Goal: Transaction & Acquisition: Download file/media

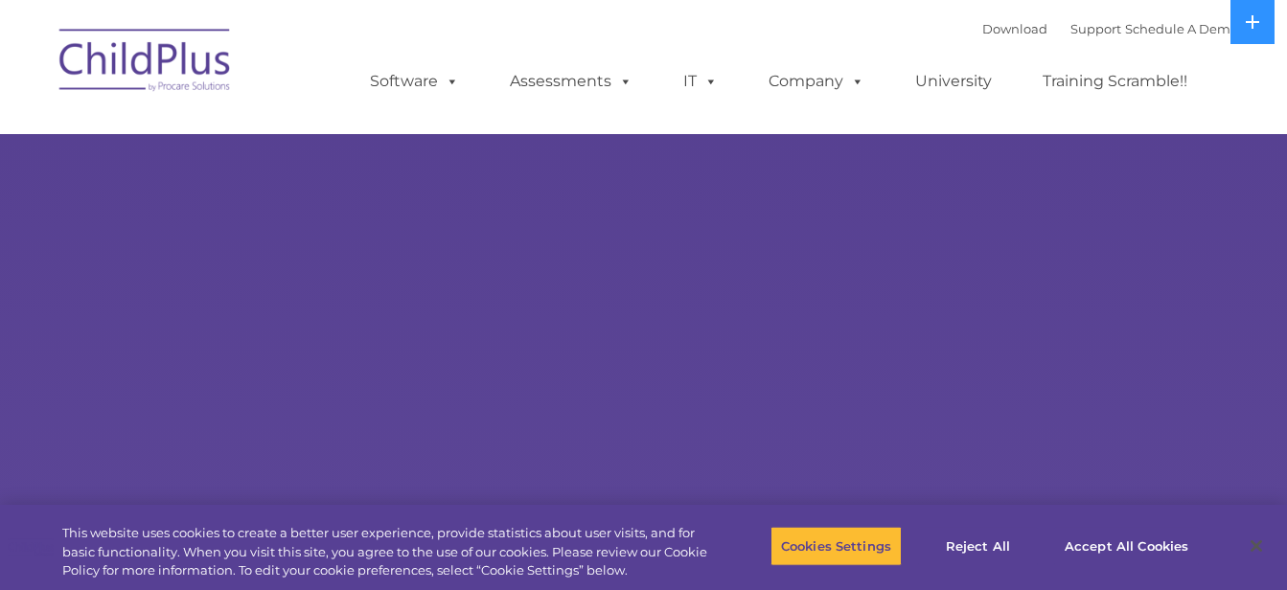
select select "MEDIUM"
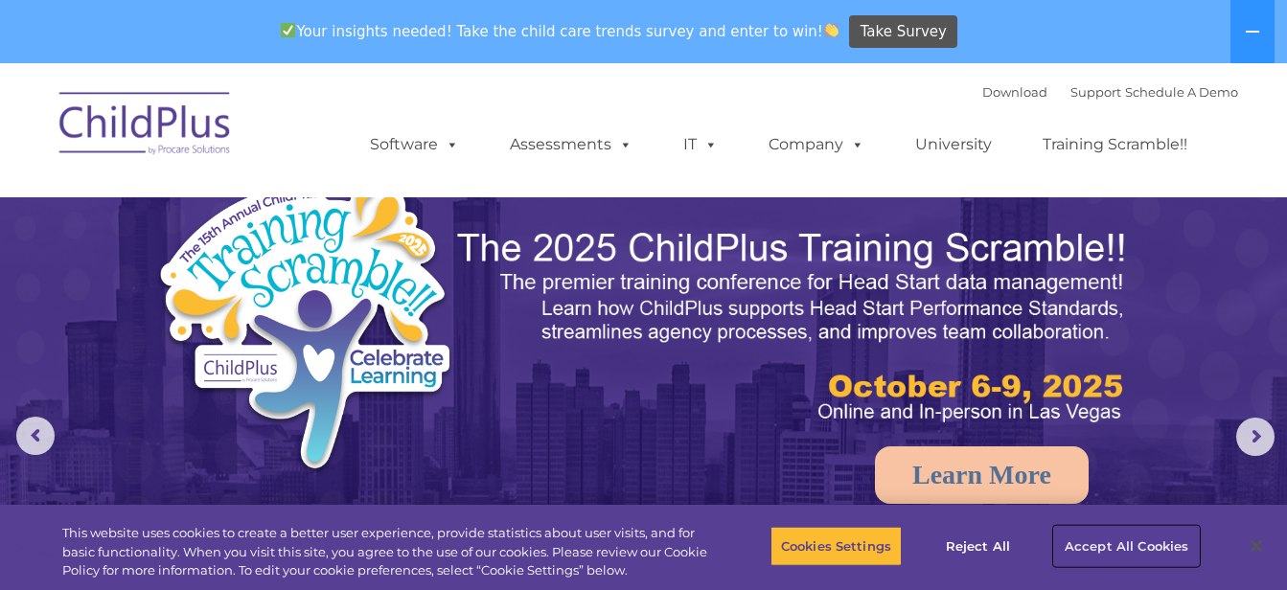
click at [1097, 545] on button "Accept All Cookies" at bounding box center [1126, 546] width 145 height 40
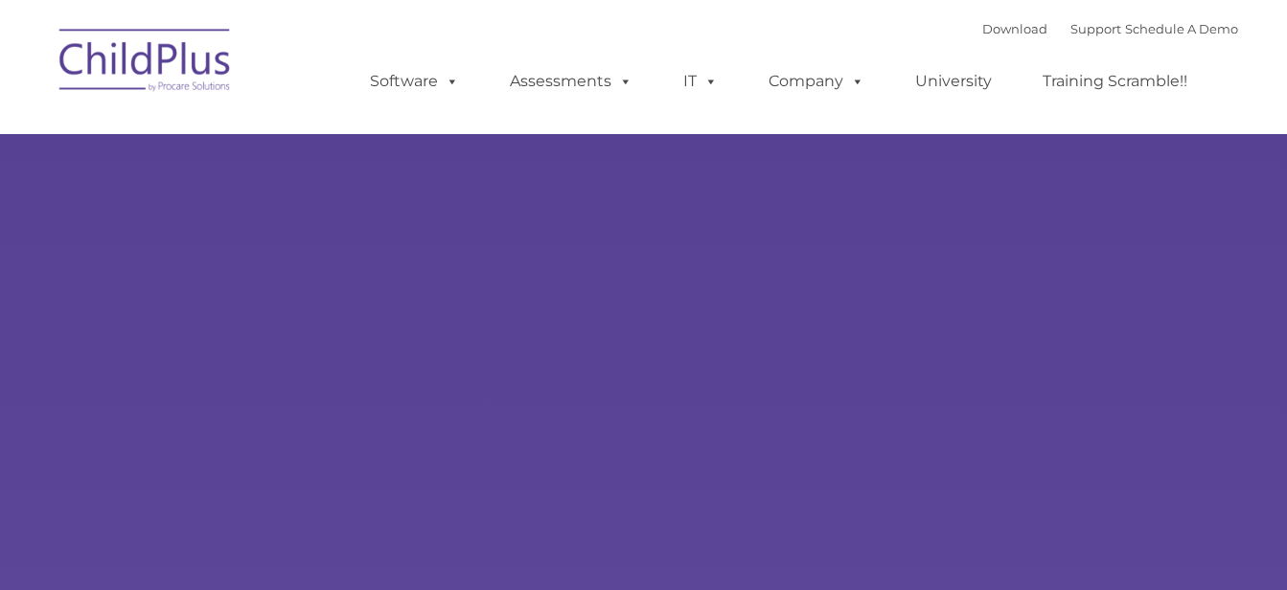
type input ""
select select "MEDIUM"
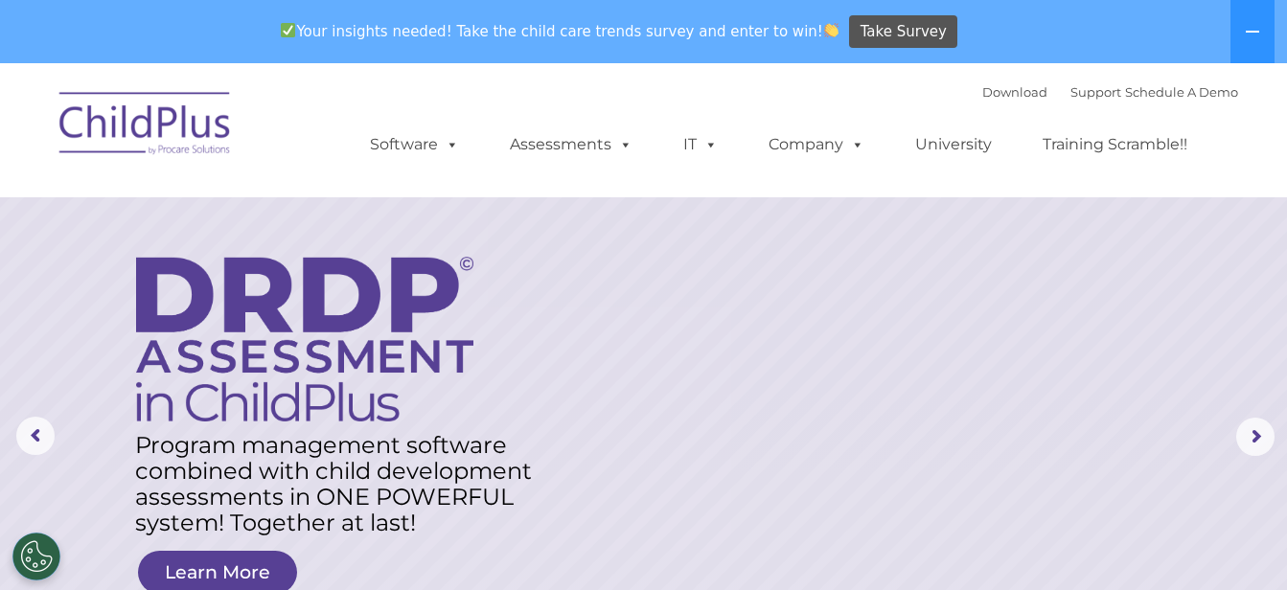
click at [821, 72] on nav "Download Support | Schedule A Demo  MENU MENU Software ChildPlus: The original…" at bounding box center [643, 130] width 1287 height 134
click at [982, 92] on link "Download" at bounding box center [1014, 91] width 65 height 15
